Goal: Navigation & Orientation: Find specific page/section

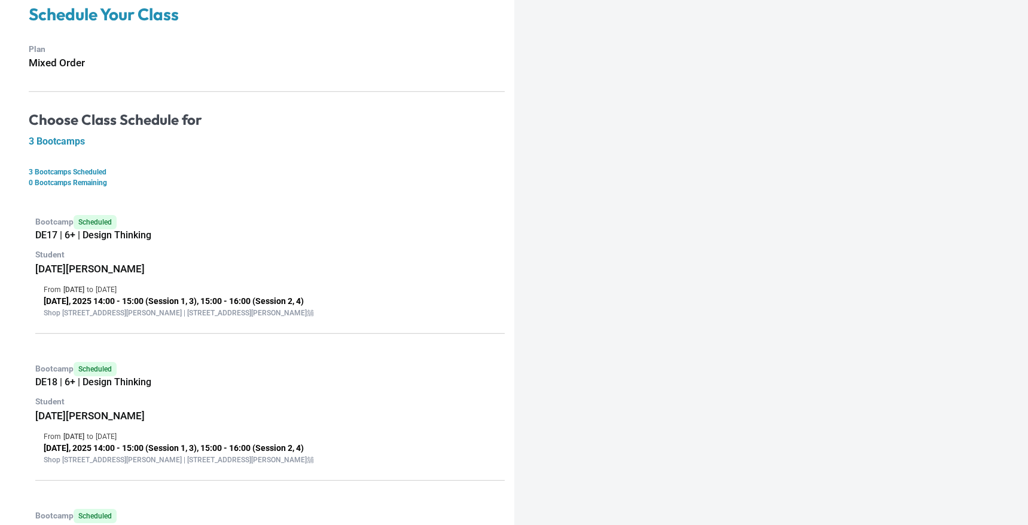
scroll to position [62, 0]
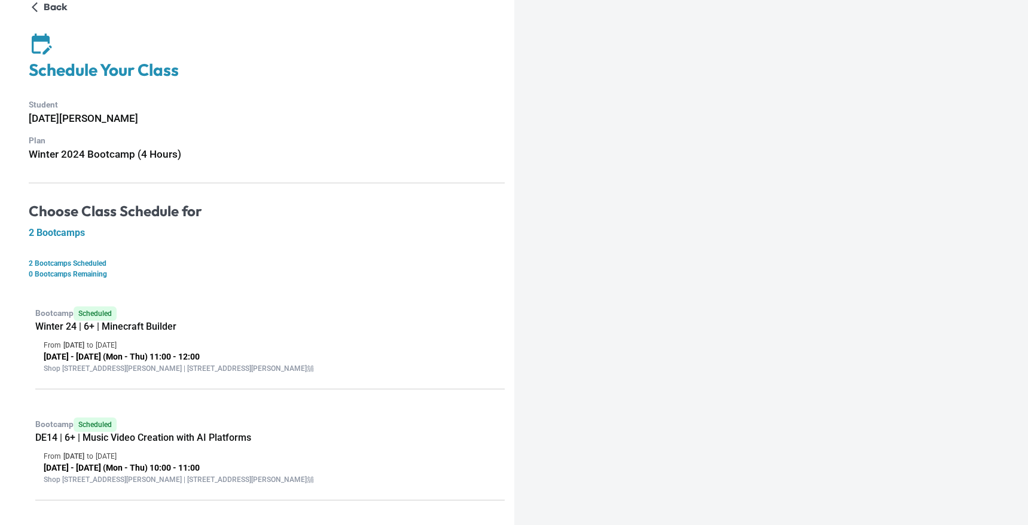
scroll to position [21, 0]
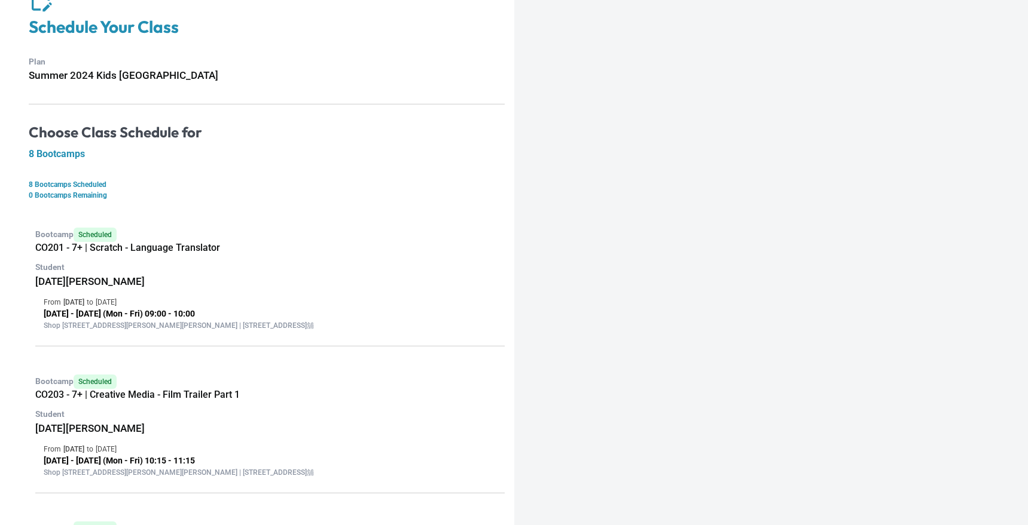
scroll to position [63, 0]
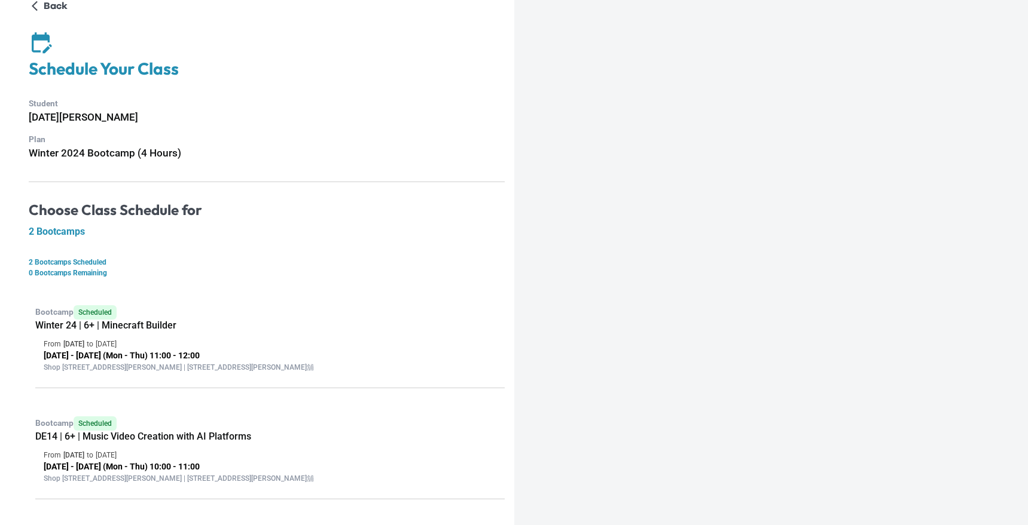
scroll to position [36, 0]
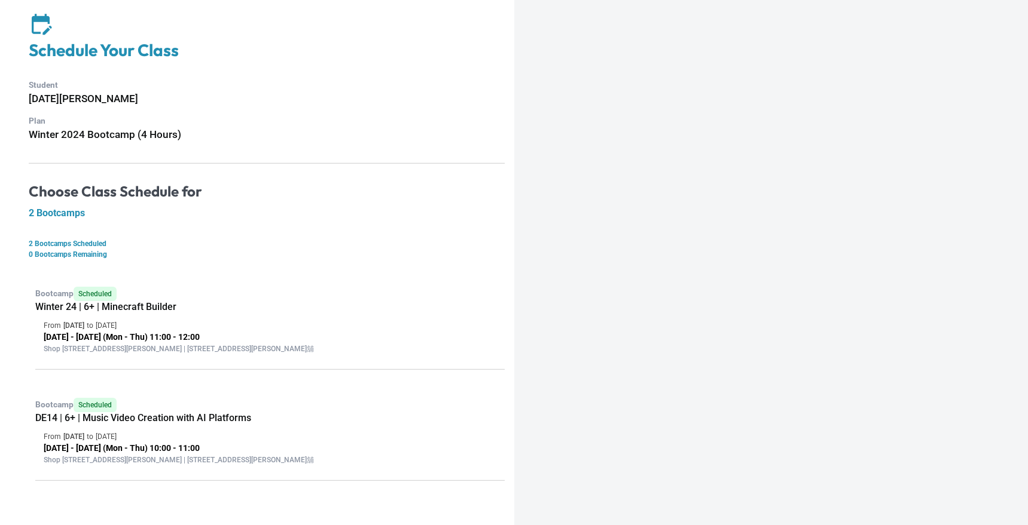
click at [187, 301] on h5 "Winter 24 | 6+ | Minecraft Builder" at bounding box center [269, 307] width 469 height 12
drag, startPoint x: 106, startPoint y: 307, endPoint x: 197, endPoint y: 305, distance: 90.3
click at [197, 305] on h5 "Winter 24 | 6+ | Minecraft Builder" at bounding box center [269, 307] width 469 height 12
copy h5 "Minecraft Builder"
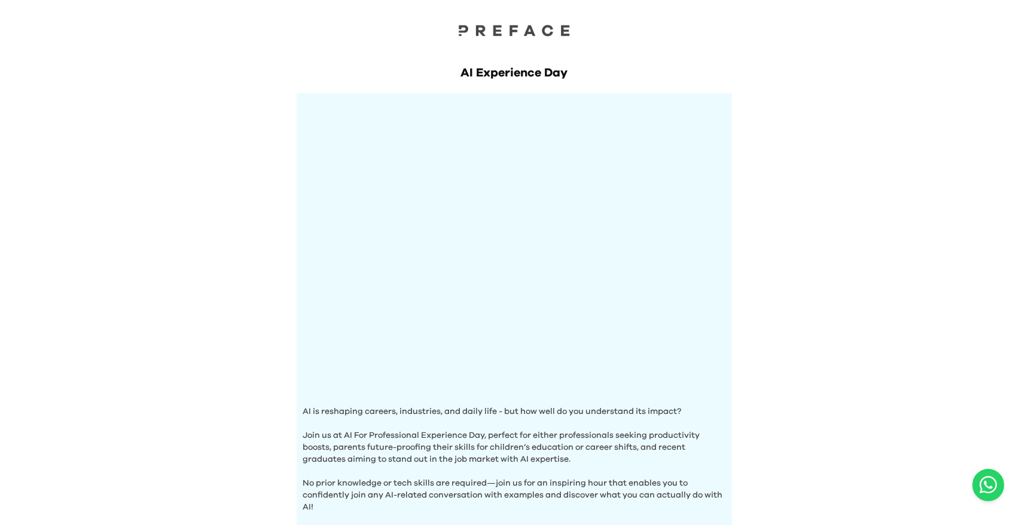
scroll to position [356, 0]
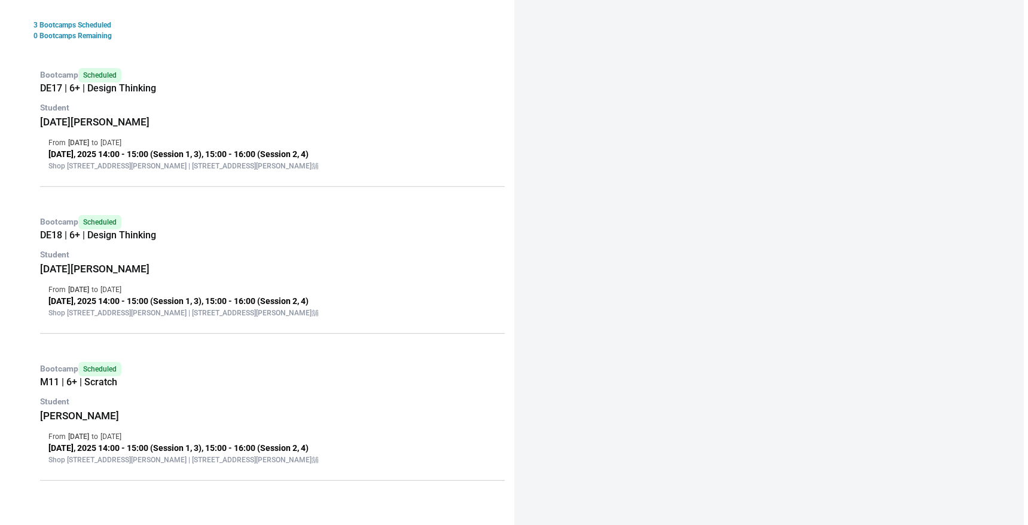
scroll to position [116, 0]
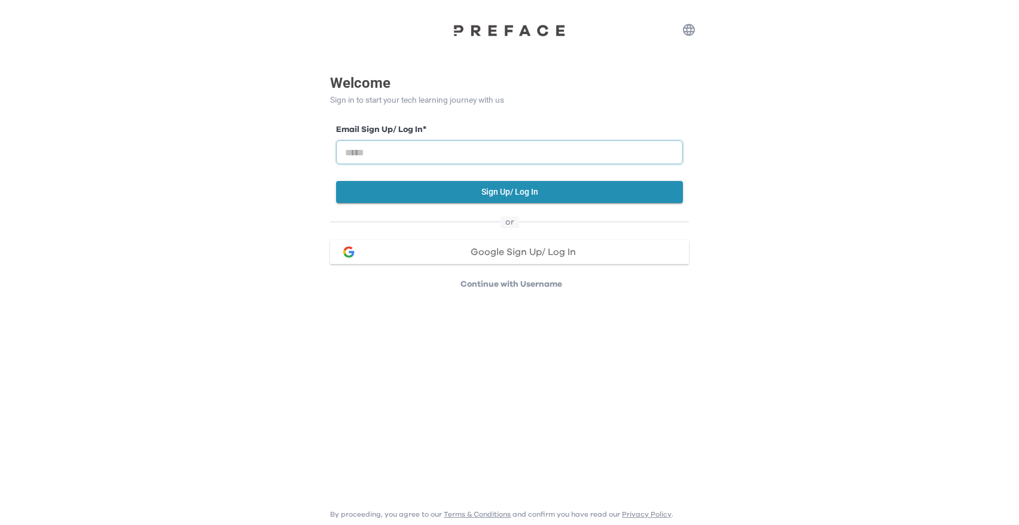
click at [456, 153] on input "email" at bounding box center [509, 152] width 347 height 24
click at [520, 250] on span "Google Sign Up/ Log In" at bounding box center [522, 252] width 105 height 10
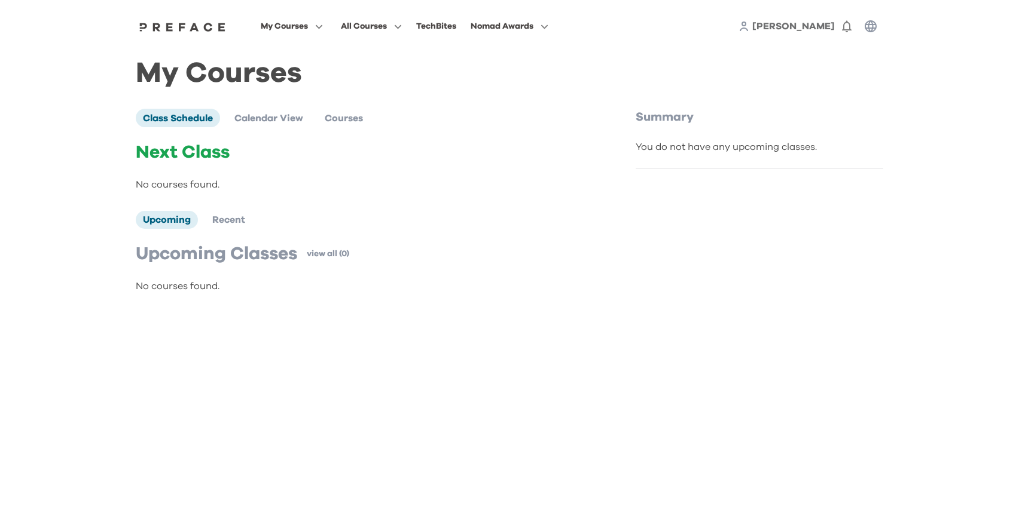
click at [453, 176] on div "Next Class No courses found." at bounding box center [361, 167] width 450 height 50
click at [275, 77] on span at bounding box center [292, 74] width 112 height 33
click at [268, 112] on span at bounding box center [292, 107] width 112 height 33
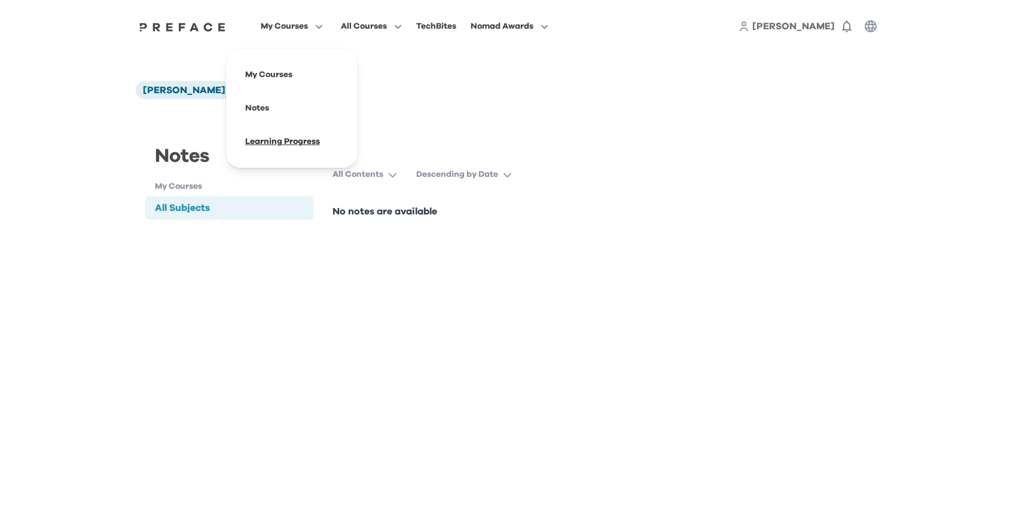
click at [291, 142] on span at bounding box center [292, 141] width 112 height 33
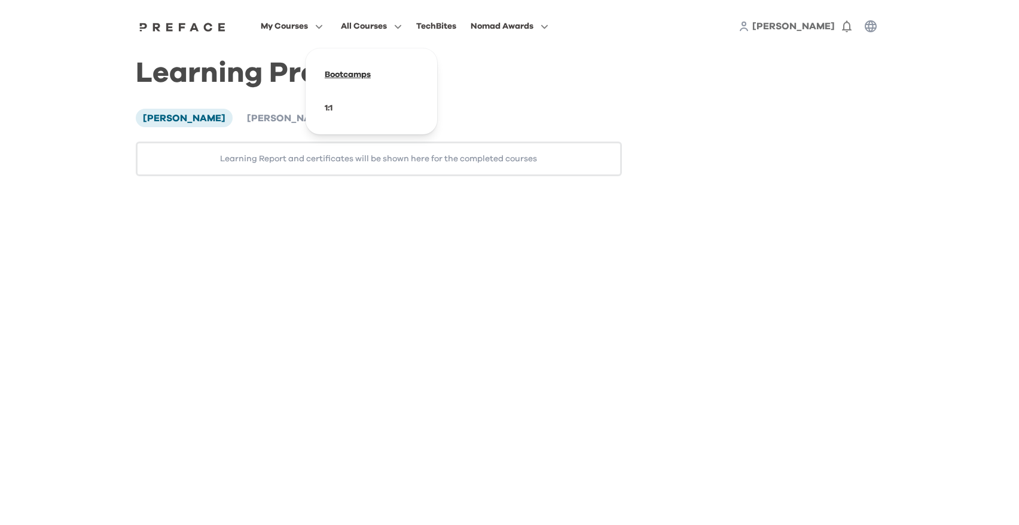
click at [347, 76] on span at bounding box center [371, 74] width 112 height 33
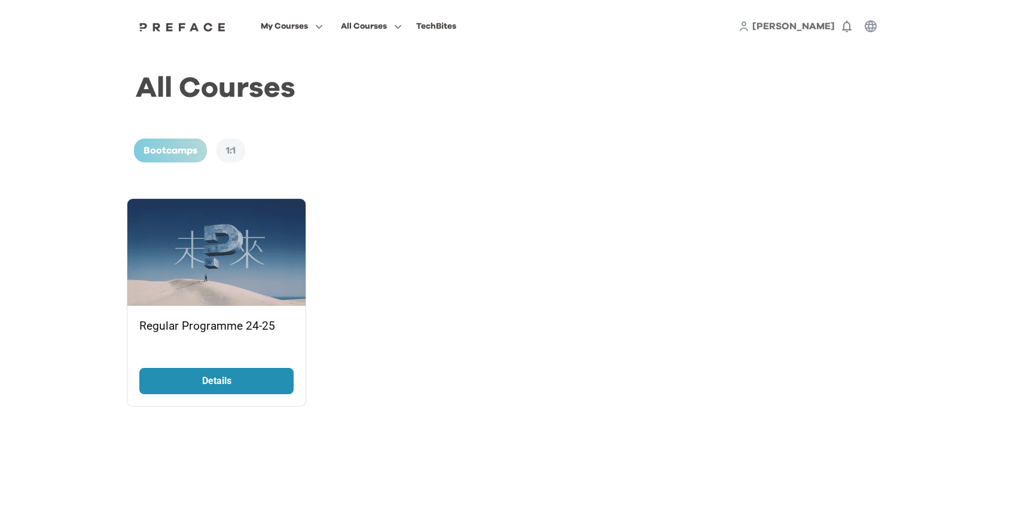
click at [870, 30] on icon "button" at bounding box center [870, 26] width 14 height 14
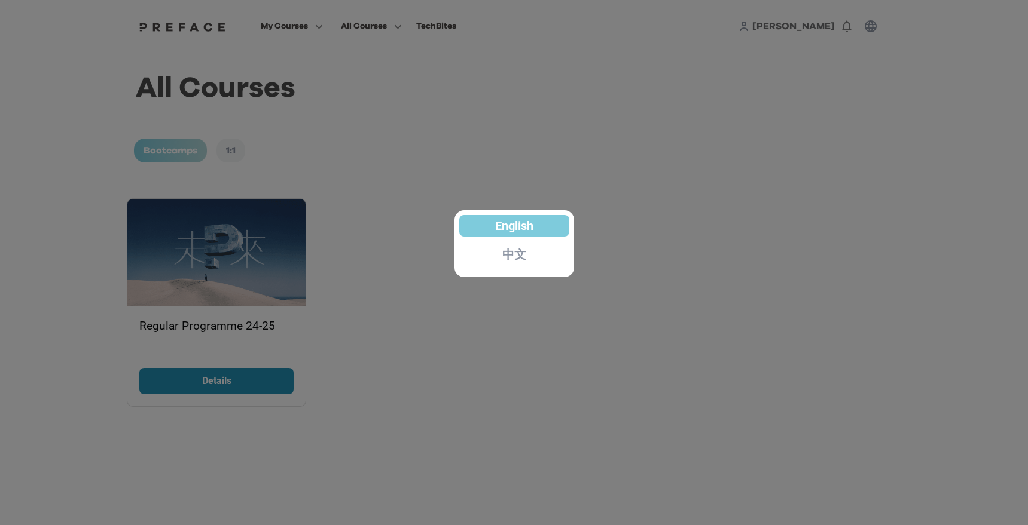
click at [775, 101] on div at bounding box center [514, 262] width 1028 height 525
